Goal: Information Seeking & Learning: Check status

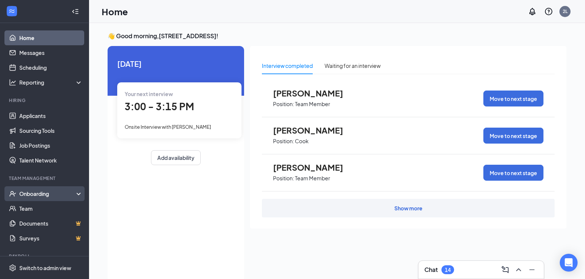
click at [47, 194] on div "Onboarding" at bounding box center [47, 193] width 57 height 7
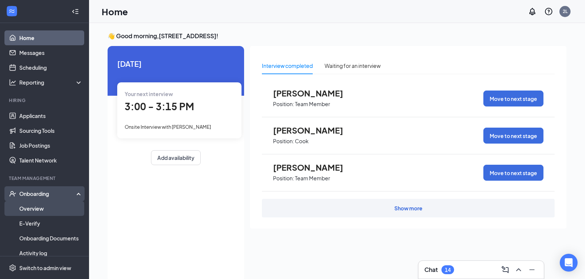
click at [35, 209] on link "Overview" at bounding box center [50, 208] width 63 height 15
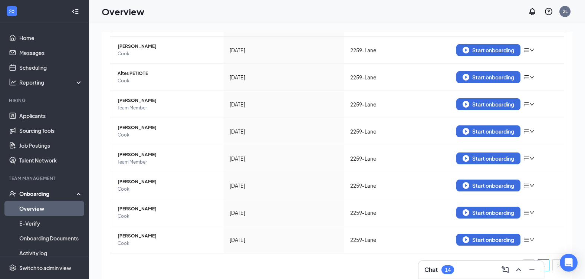
scroll to position [33, 0]
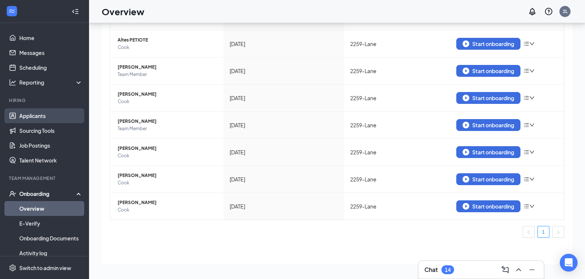
click at [44, 113] on link "Applicants" at bounding box center [50, 115] width 63 height 15
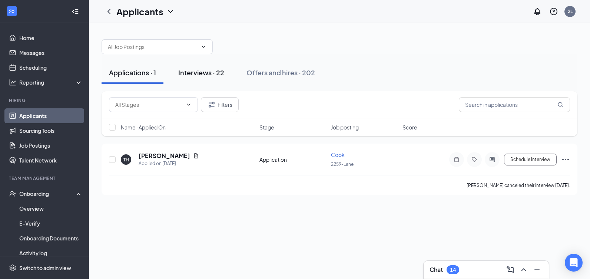
click at [208, 73] on div "Interviews · 22" at bounding box center [201, 72] width 46 height 9
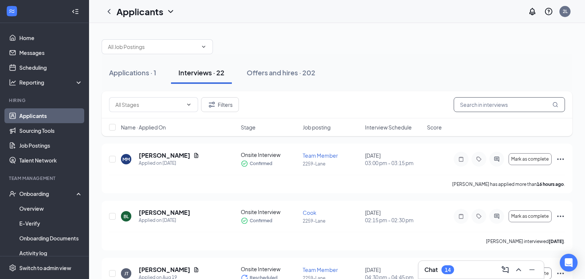
click at [468, 106] on input "text" at bounding box center [508, 104] width 111 height 15
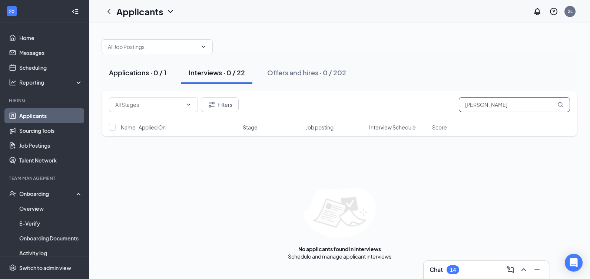
type input "[PERSON_NAME]"
click at [142, 75] on div "Applications · 0 / 1" at bounding box center [137, 72] width 57 height 9
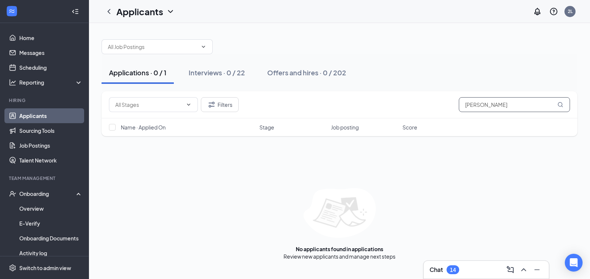
click at [559, 104] on icon "MagnifyingGlass" at bounding box center [561, 105] width 6 height 6
click at [561, 103] on icon "MagnifyingGlass" at bounding box center [561, 105] width 6 height 6
click at [560, 103] on icon "MagnifyingGlass" at bounding box center [561, 105] width 6 height 6
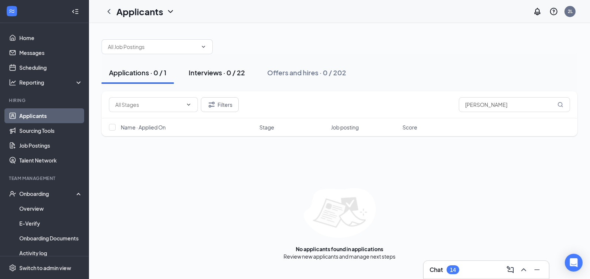
click at [232, 78] on button "Interviews · 0 / 22" at bounding box center [216, 73] width 71 height 22
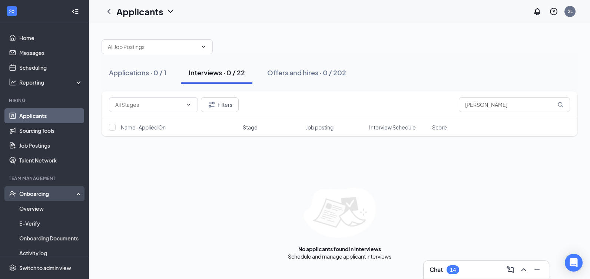
click at [39, 194] on div "Onboarding" at bounding box center [47, 193] width 57 height 7
click at [35, 194] on div "Onboarding" at bounding box center [47, 193] width 57 height 7
click at [28, 207] on link "Overview" at bounding box center [50, 208] width 63 height 15
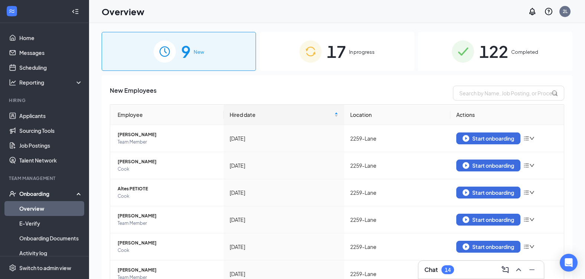
click at [200, 57] on div "9 New" at bounding box center [179, 51] width 154 height 39
click at [465, 94] on input "text" at bounding box center [508, 93] width 111 height 15
type input "[PERSON_NAME]"
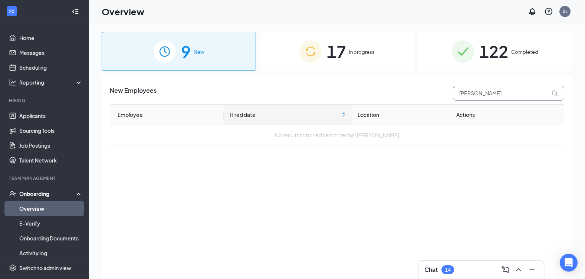
click at [549, 92] on input "[PERSON_NAME]" at bounding box center [508, 93] width 111 height 15
click at [553, 93] on icon at bounding box center [554, 93] width 6 height 6
click at [551, 91] on span "[PERSON_NAME]" at bounding box center [508, 93] width 111 height 15
click at [555, 93] on icon at bounding box center [554, 93] width 6 height 6
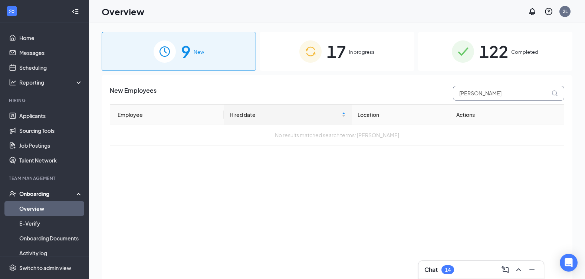
click at [555, 93] on icon at bounding box center [554, 93] width 6 height 6
click at [341, 52] on span "17" at bounding box center [336, 52] width 19 height 26
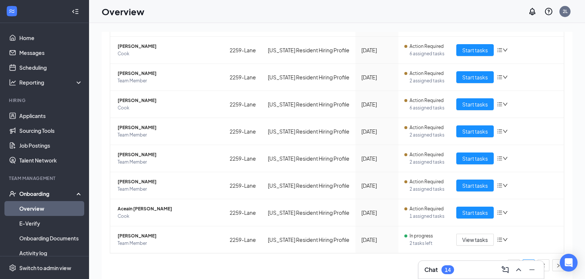
scroll to position [33, 0]
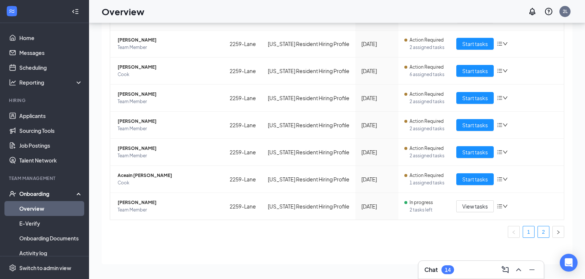
click at [538, 230] on link "2" at bounding box center [543, 231] width 11 height 11
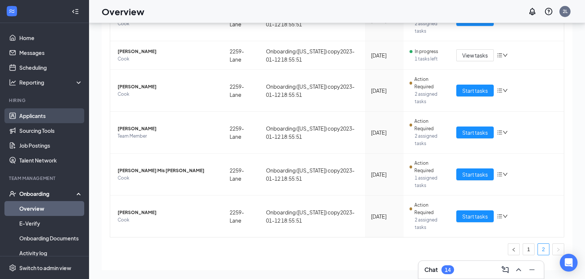
click at [36, 115] on link "Applicants" at bounding box center [50, 115] width 63 height 15
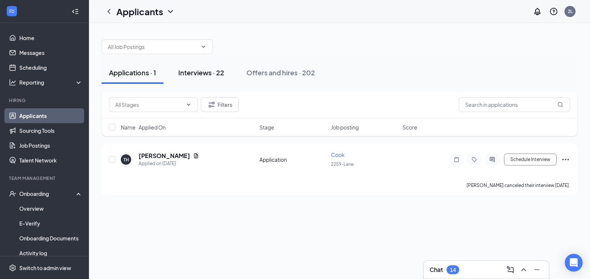
click at [201, 75] on div "Interviews · 22" at bounding box center [201, 72] width 46 height 9
